Goal: Transaction & Acquisition: Purchase product/service

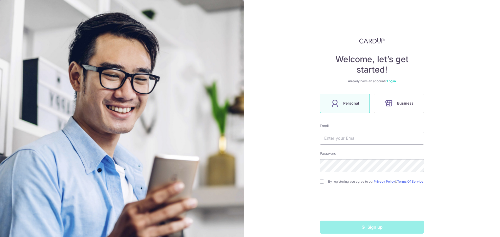
click at [311, 171] on div "Welcome, let’s get started! Already have an account? Log in Personal Business E…" at bounding box center [372, 118] width 256 height 237
click at [321, 181] on input "checkbox" at bounding box center [322, 182] width 4 height 4
checkbox input "true"
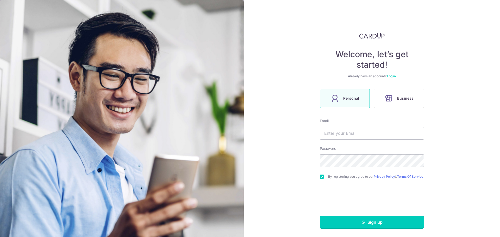
click at [347, 220] on button "Sign up" at bounding box center [372, 222] width 104 height 13
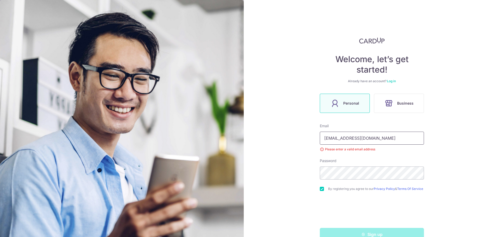
scroll to position [14, 0]
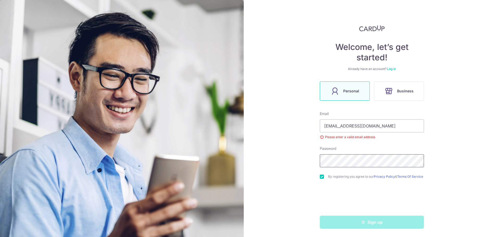
click at [286, 160] on div "Welcome, let’s get started! Already have an account? Log in Personal Business E…" at bounding box center [372, 118] width 256 height 237
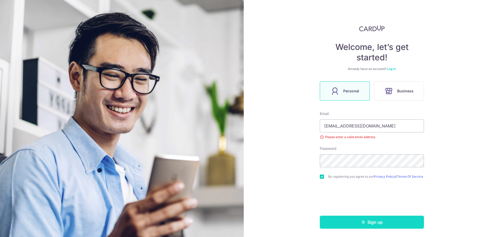
click at [348, 219] on button "Sign up" at bounding box center [372, 222] width 104 height 13
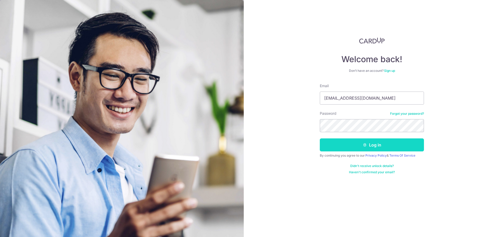
click at [359, 148] on button "Log in" at bounding box center [372, 144] width 104 height 13
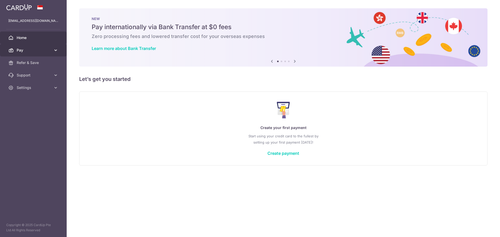
click at [47, 44] on link "Pay" at bounding box center [33, 50] width 67 height 12
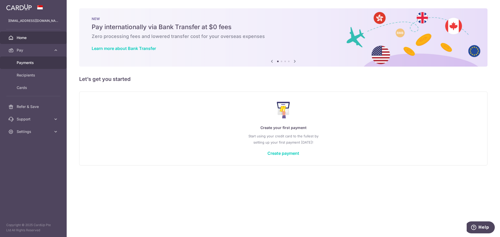
click at [45, 61] on span "Payments" at bounding box center [34, 62] width 34 height 5
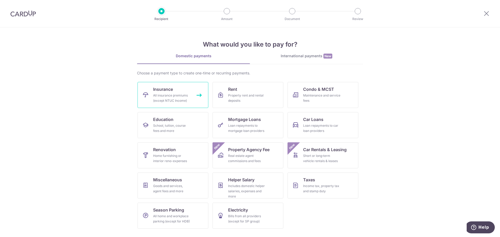
click at [179, 92] on link "Insurance All insurance premiums (except NTUC Income)" at bounding box center [172, 95] width 71 height 26
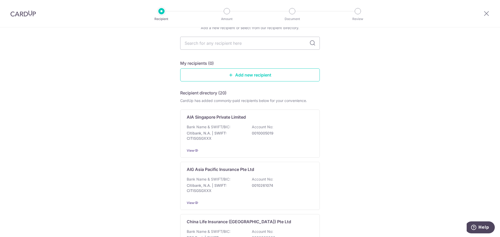
click at [244, 72] on div "My recipients (0) Add new recipient" at bounding box center [250, 70] width 140 height 21
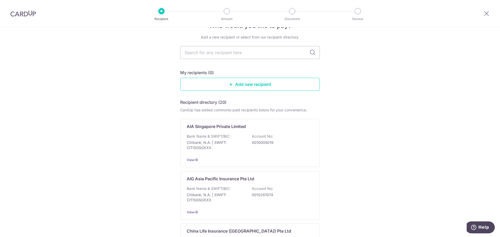
scroll to position [26, 0]
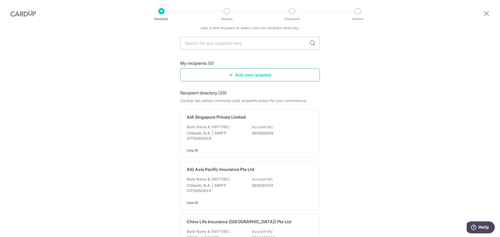
click at [231, 77] on icon at bounding box center [231, 75] width 4 height 4
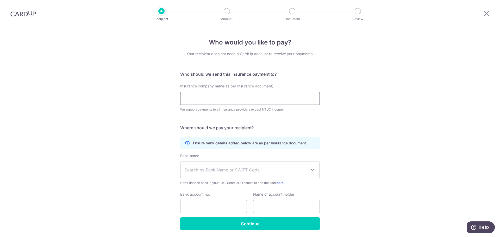
click at [218, 99] on input "Insurance company name(as per Insurance document)" at bounding box center [250, 98] width 140 height 13
click at [303, 107] on div "Insurance company name(as per Insurance document) We support payments to all in…" at bounding box center [250, 98] width 140 height 29
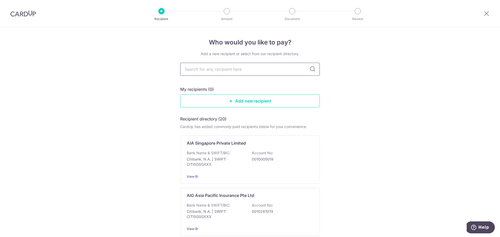
type input "W"
type input "Singlife"
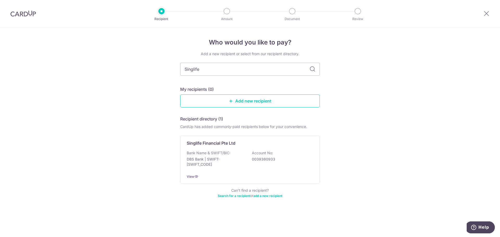
click at [313, 68] on icon at bounding box center [312, 69] width 6 height 6
click at [308, 72] on input "Singlife" at bounding box center [250, 69] width 140 height 13
click at [230, 150] on div "Singlife Financial Pte Ltd Bank Name & SWIFT/BIC: DBS Bank | SWIFT: DBSSSGSGXXX…" at bounding box center [250, 160] width 140 height 48
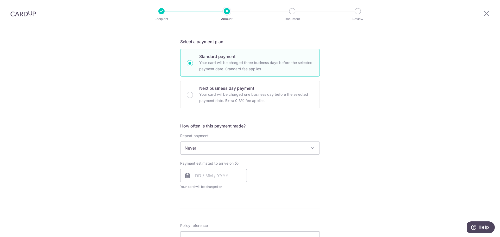
scroll to position [130, 0]
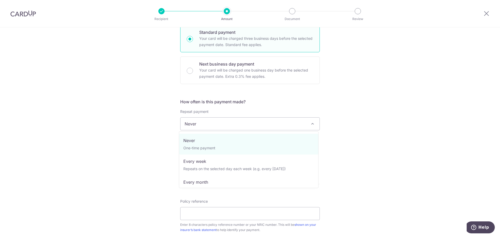
click at [244, 125] on span "Never" at bounding box center [249, 124] width 139 height 12
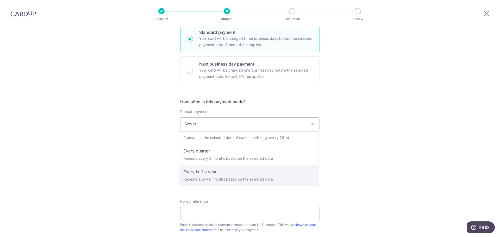
scroll to position [26, 0]
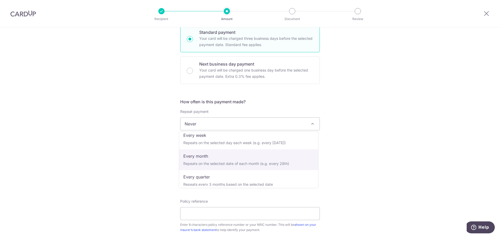
click at [99, 141] on div "Tell us more about your payment Enter payment amount SGD Select Card Select opt…" at bounding box center [250, 132] width 500 height 471
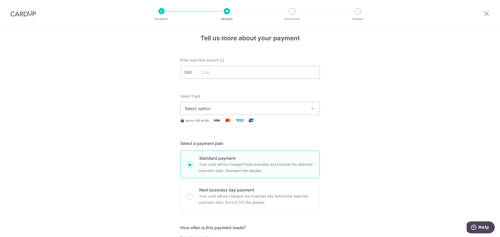
scroll to position [0, 0]
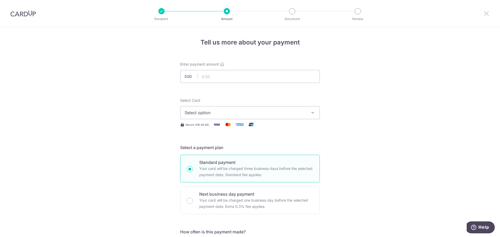
click at [486, 14] on icon at bounding box center [486, 13] width 6 height 7
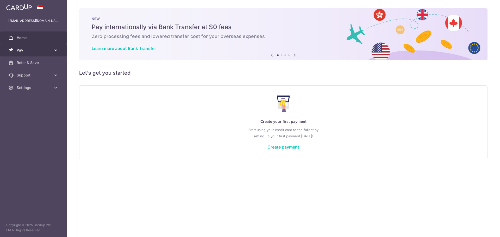
click at [58, 52] on icon at bounding box center [55, 50] width 5 height 5
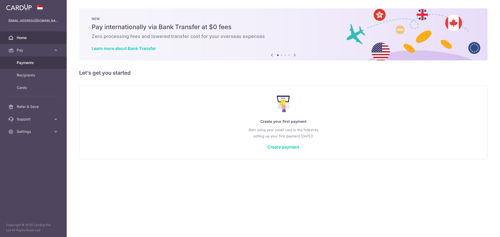
click at [54, 63] on link "Payments" at bounding box center [33, 62] width 67 height 12
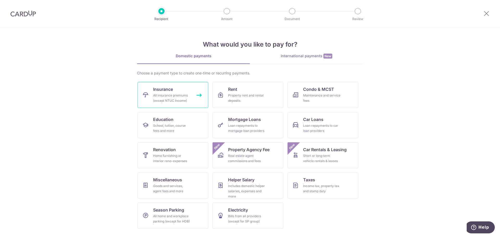
click at [192, 92] on link "Insurance All insurance premiums (except NTUC Income)" at bounding box center [172, 95] width 71 height 26
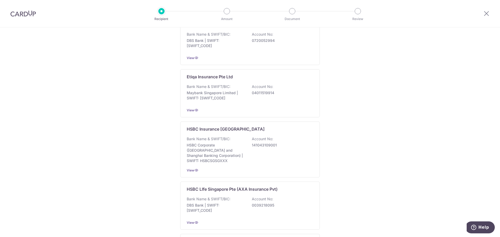
scroll to position [0, 0]
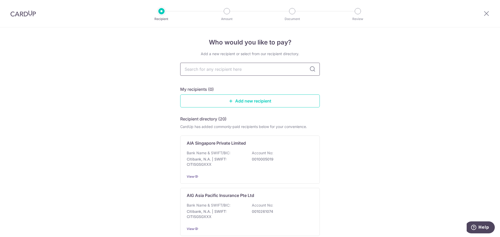
click at [264, 67] on input "text" at bounding box center [250, 69] width 140 height 13
type input "a"
type input "all"
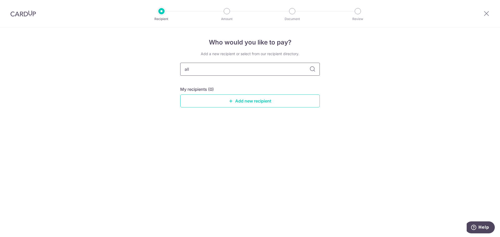
click at [308, 69] on input "all" at bounding box center [250, 69] width 140 height 13
type input "allianz"
click at [189, 69] on input "allianz" at bounding box center [250, 69] width 140 height 13
type input "alianz"
